Goal: Information Seeking & Learning: Learn about a topic

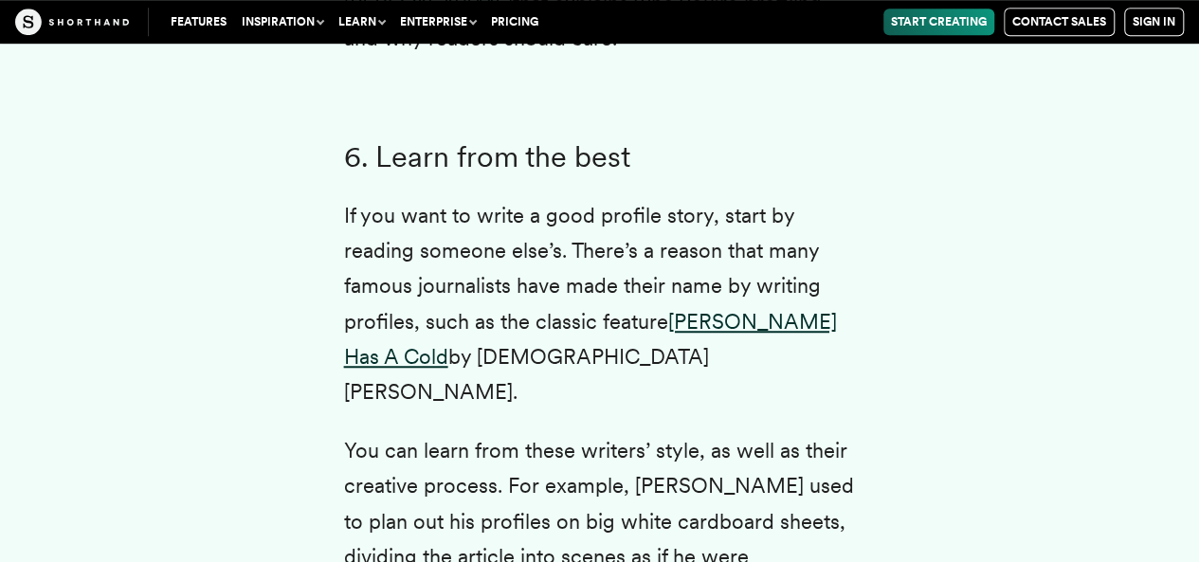
scroll to position [7793, 0]
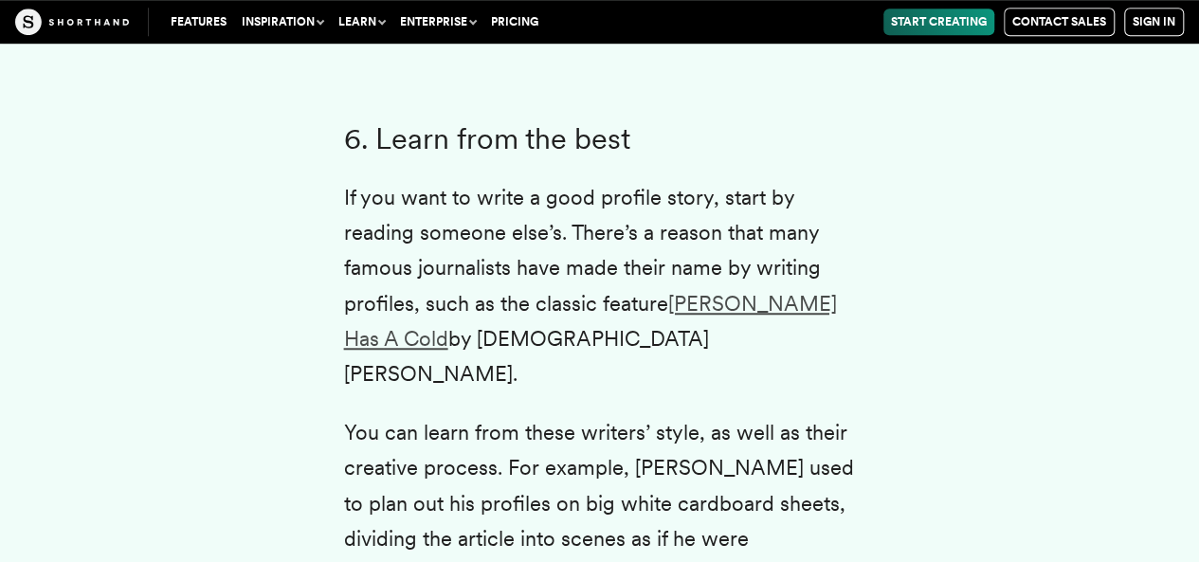
click at [703, 291] on link "[PERSON_NAME] Has A Cold" at bounding box center [590, 321] width 493 height 60
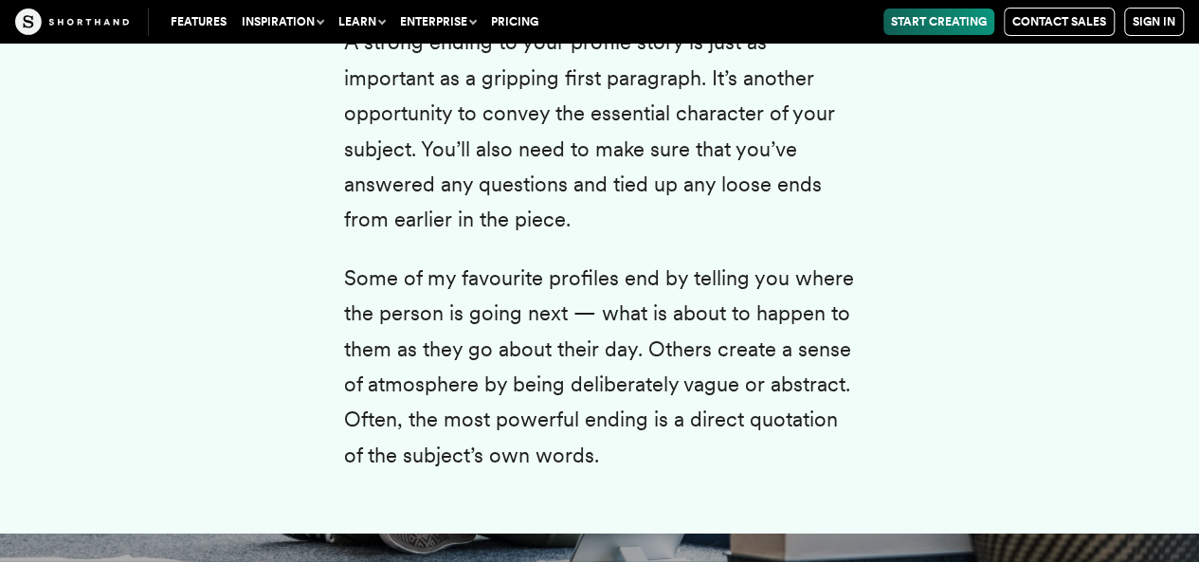
scroll to position [10604, 0]
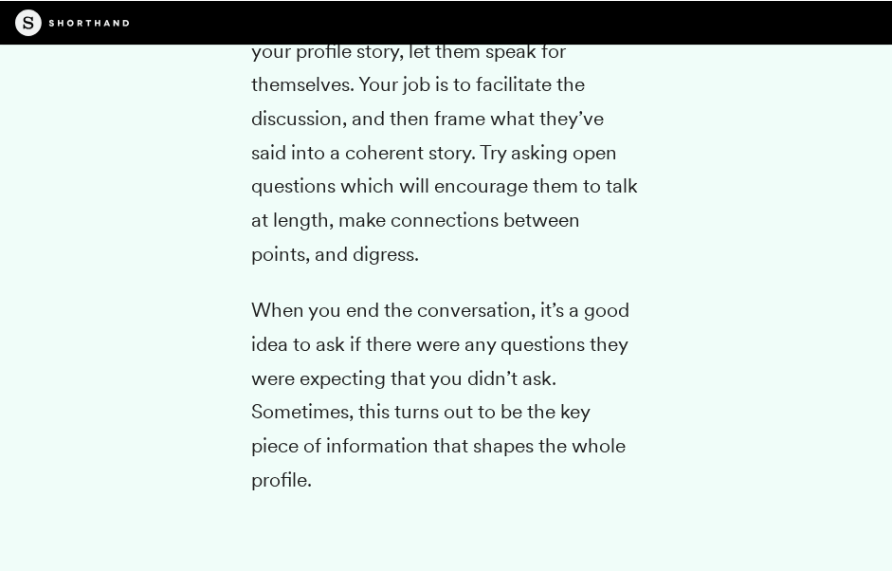
scroll to position [10772, 0]
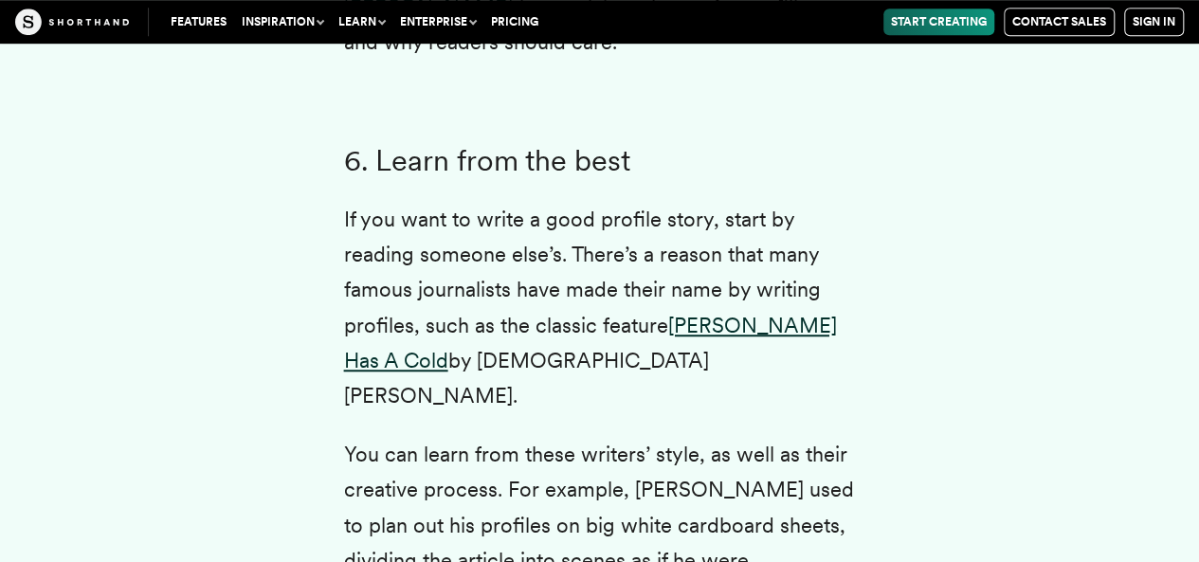
scroll to position [7816, 0]
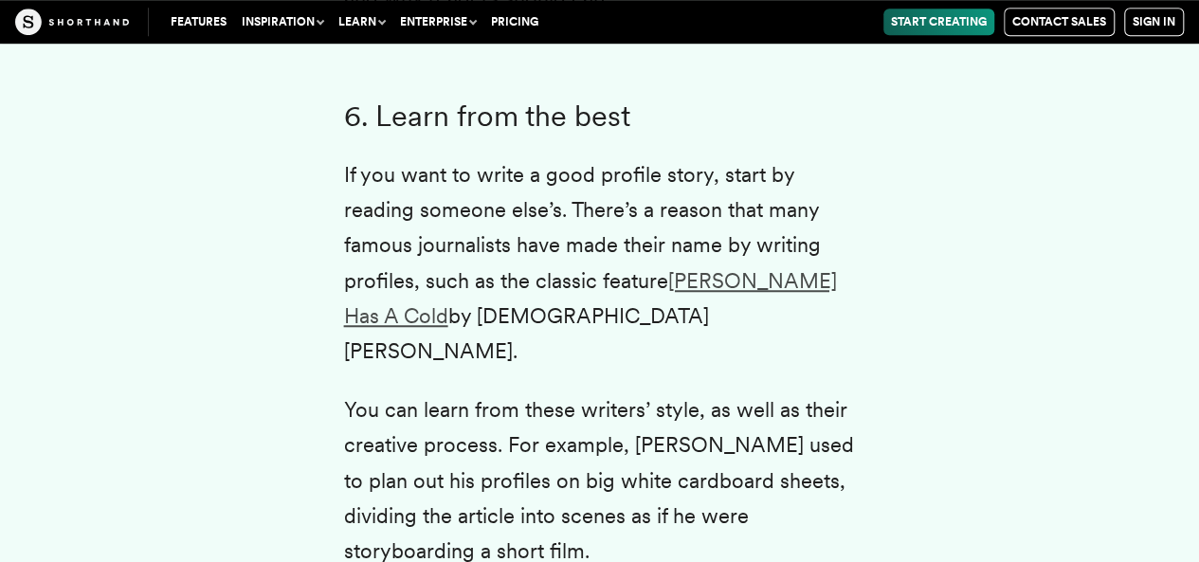
click at [734, 268] on link "[PERSON_NAME] Has A Cold" at bounding box center [590, 298] width 493 height 60
